Goal: Communication & Community: Answer question/provide support

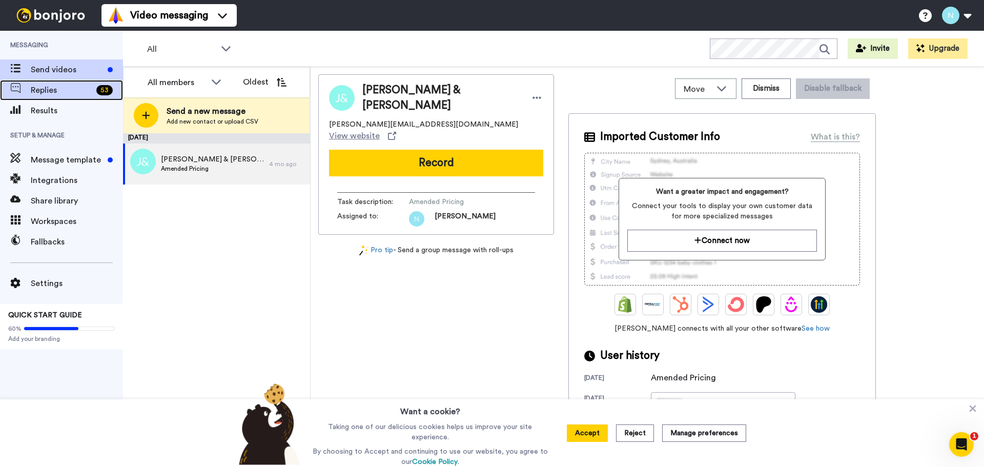
click at [37, 90] on span "Replies" at bounding box center [62, 90] width 62 height 12
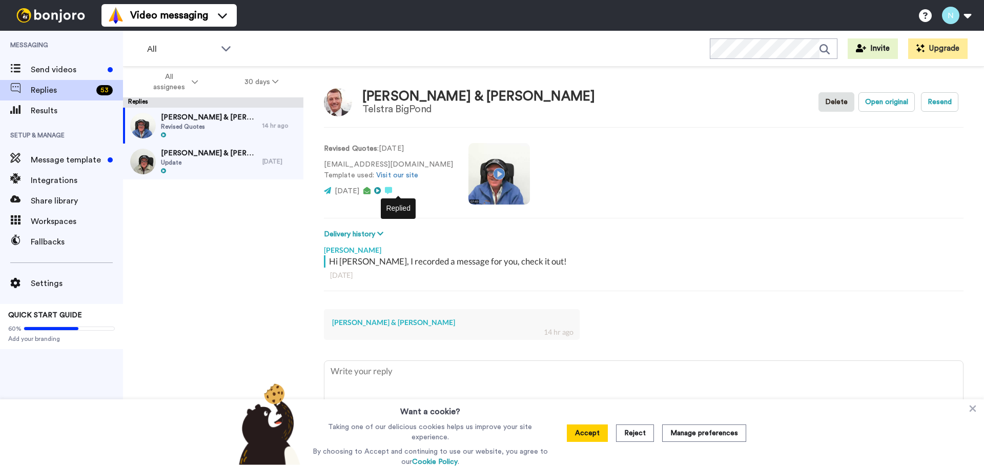
click at [392, 190] on icon at bounding box center [388, 190] width 7 height 7
click at [392, 189] on icon at bounding box center [388, 190] width 7 height 7
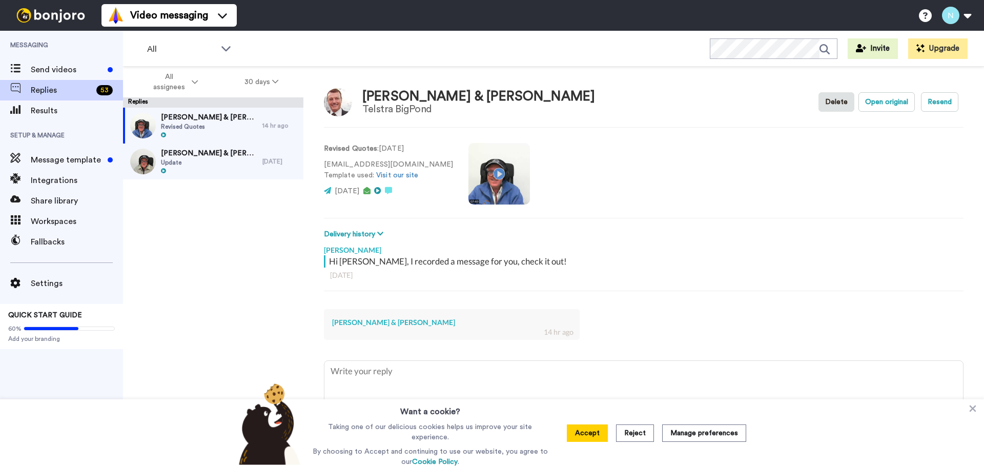
scroll to position [3, 0]
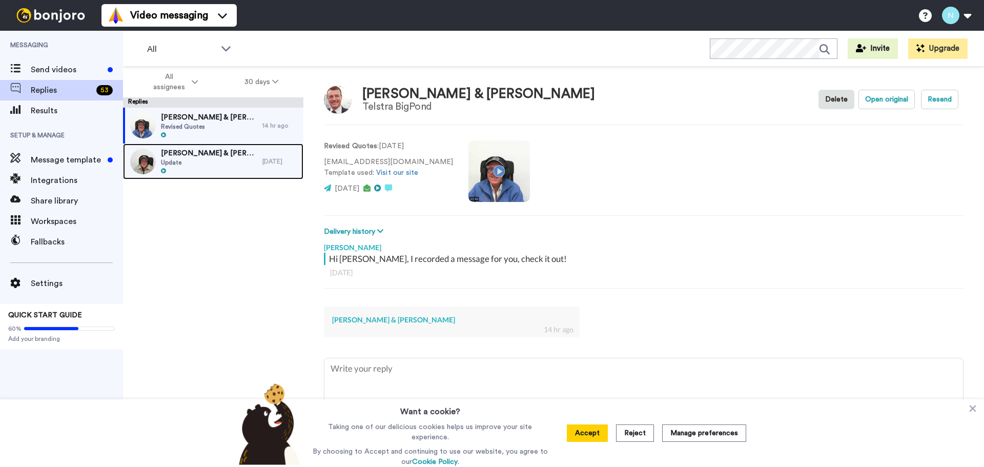
click at [281, 165] on div "19 days ago" at bounding box center [280, 161] width 36 height 8
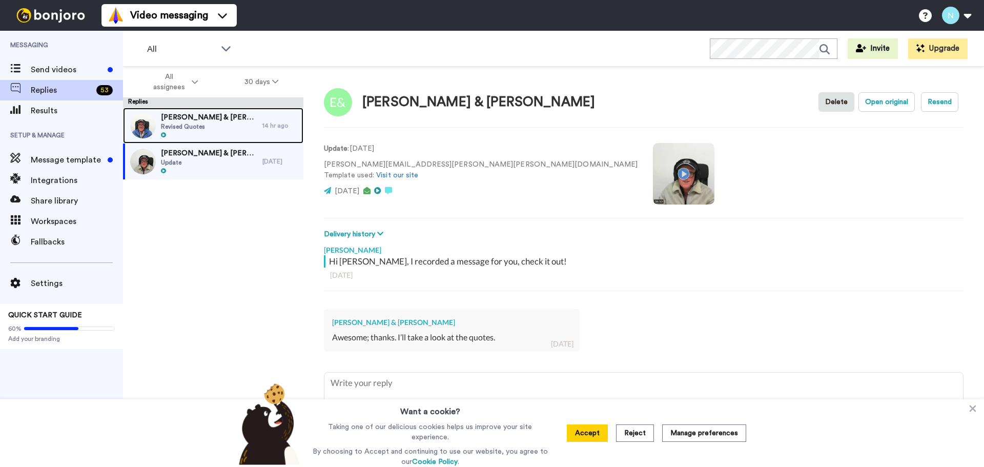
click at [272, 125] on div "14 hr ago" at bounding box center [280, 125] width 36 height 8
type textarea "x"
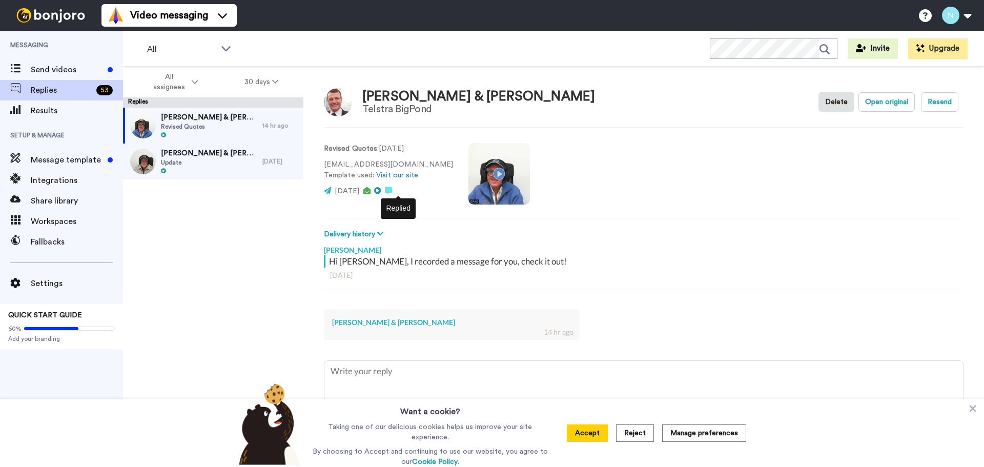
click at [392, 190] on icon at bounding box center [388, 190] width 7 height 7
